Goal: Use online tool/utility: Utilize a website feature to perform a specific function

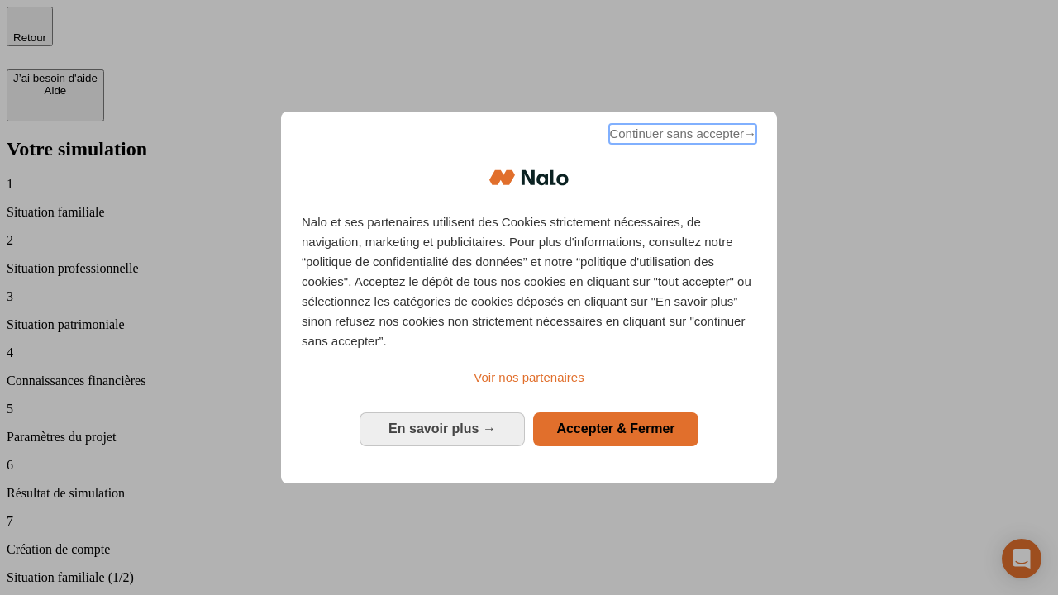
click at [681, 136] on span "Continuer sans accepter →" at bounding box center [682, 134] width 147 height 20
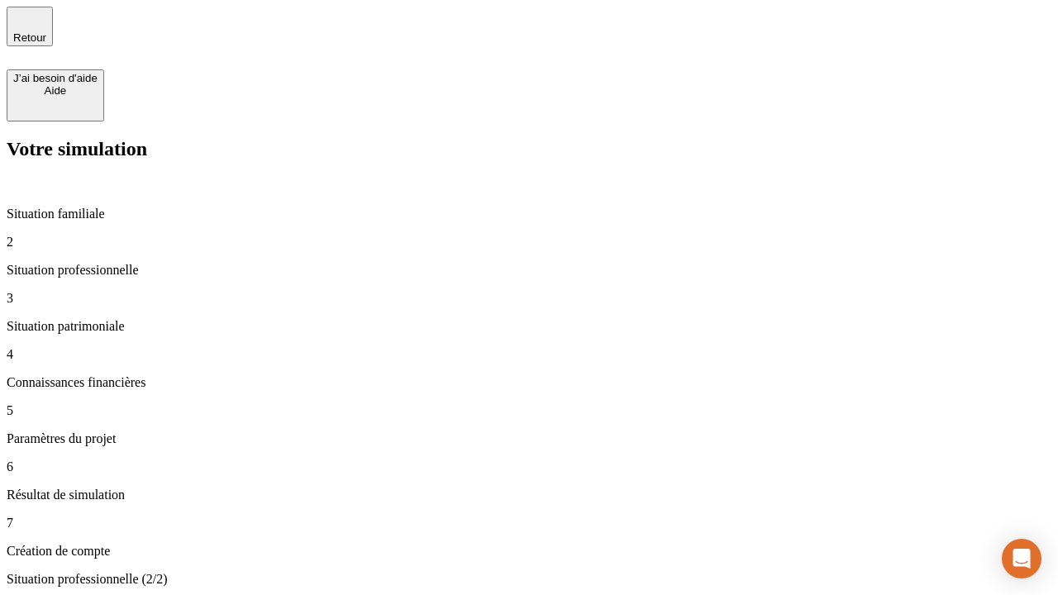
type input "30 000"
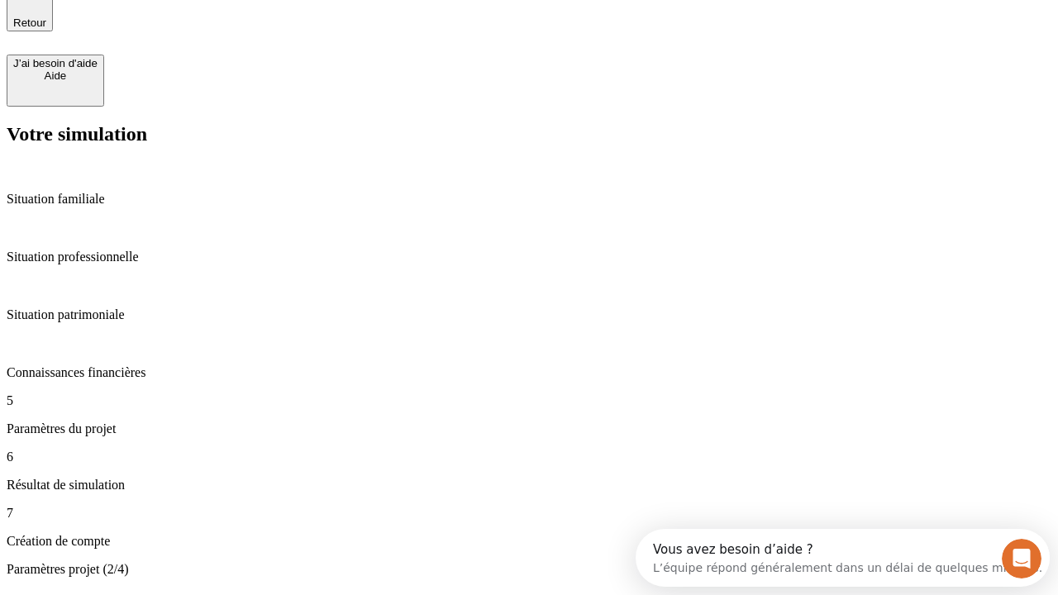
type input "25"
type input "1 000"
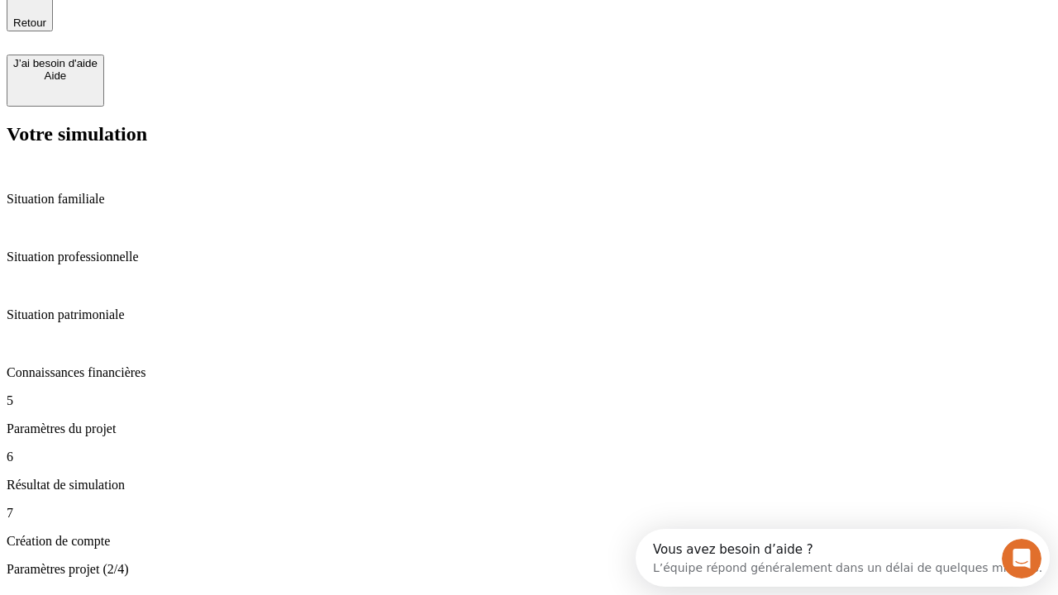
type input "640"
